Goal: Information Seeking & Learning: Learn about a topic

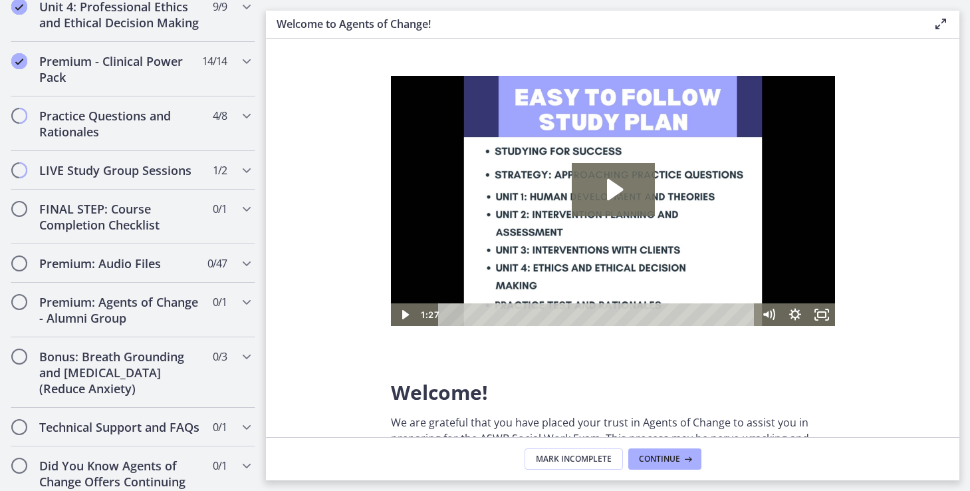
scroll to position [1164, 0]
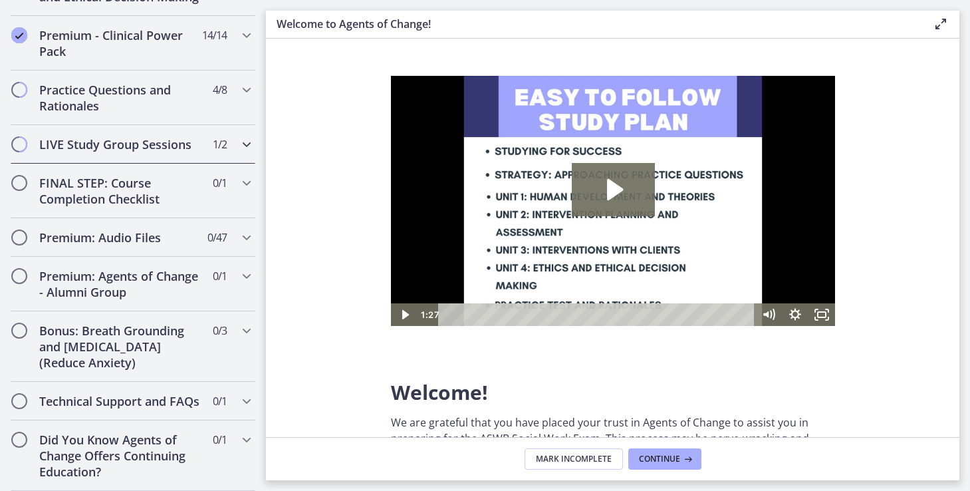
click at [148, 152] on h2 "LIVE Study Group Sessions" at bounding box center [120, 144] width 162 height 16
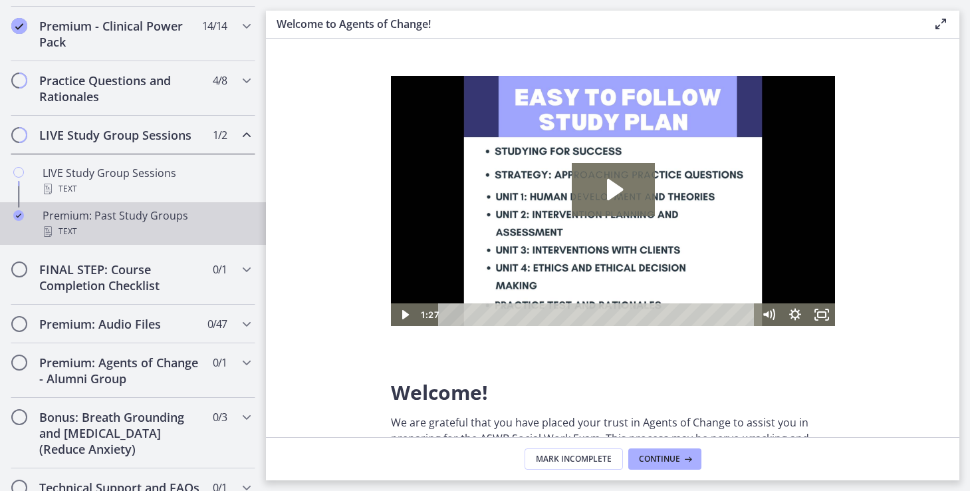
click at [125, 239] on div "Text" at bounding box center [146, 231] width 207 height 16
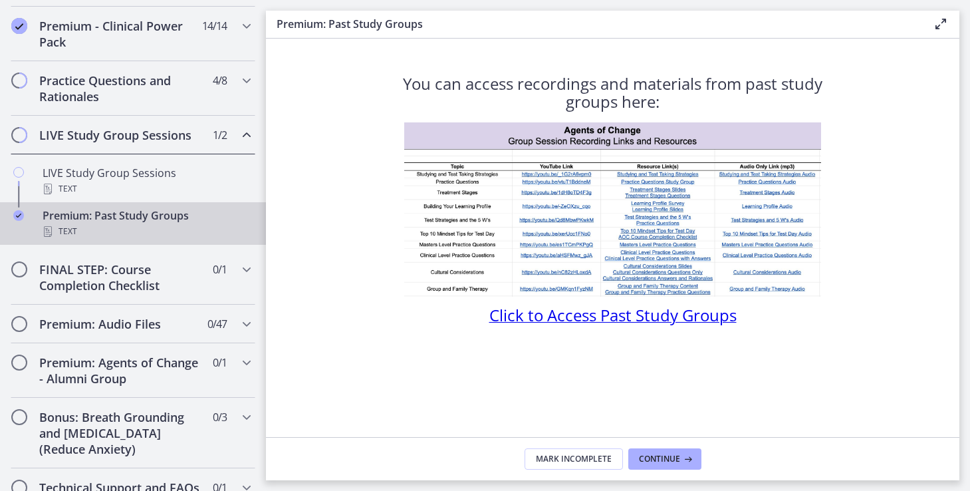
click at [568, 313] on span "Click to Access Past Study Groups" at bounding box center [612, 315] width 247 height 22
